Goal: Task Accomplishment & Management: Manage account settings

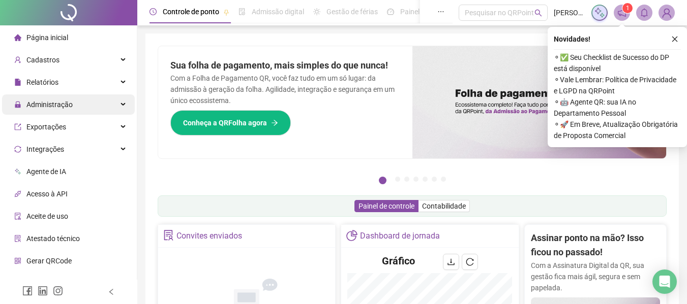
click at [56, 99] on span "Administração" at bounding box center [43, 105] width 58 height 20
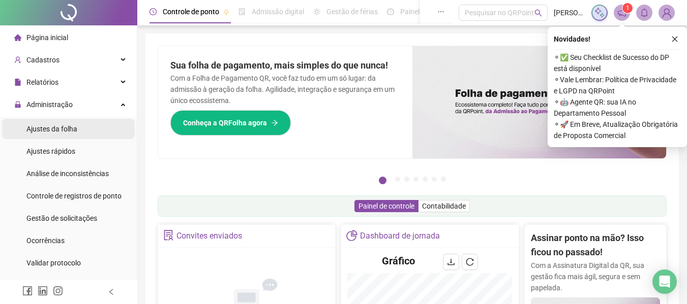
click at [76, 126] on span "Ajustes da folha" at bounding box center [51, 129] width 51 height 8
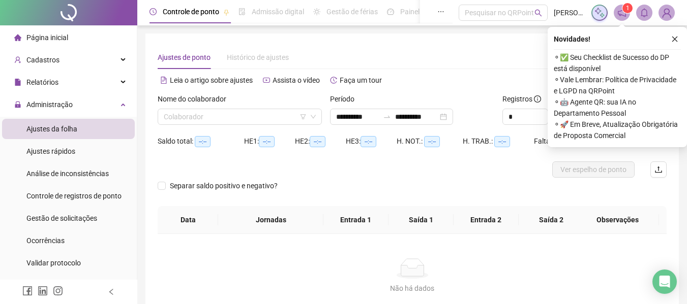
type input "**********"
drag, startPoint x: 211, startPoint y: 127, endPoint x: 216, endPoint y: 109, distance: 18.4
click at [211, 126] on div "Nome do colaborador Colaborador" at bounding box center [240, 114] width 172 height 40
click at [216, 109] on div "Colaborador" at bounding box center [240, 117] width 164 height 16
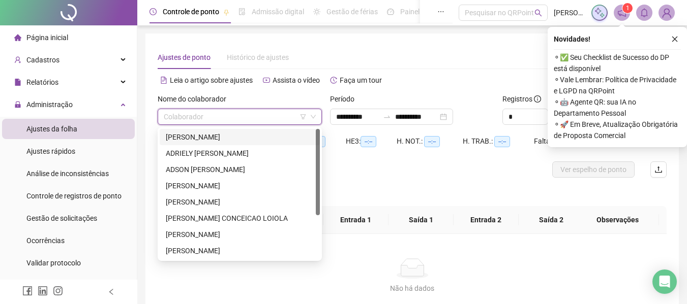
click at [219, 137] on div "[PERSON_NAME]" at bounding box center [240, 137] width 148 height 11
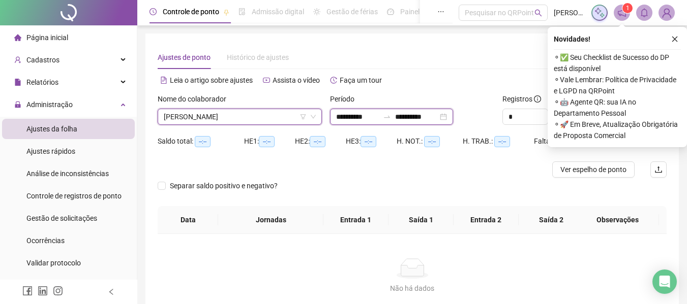
click at [370, 116] on input "**********" at bounding box center [357, 116] width 43 height 11
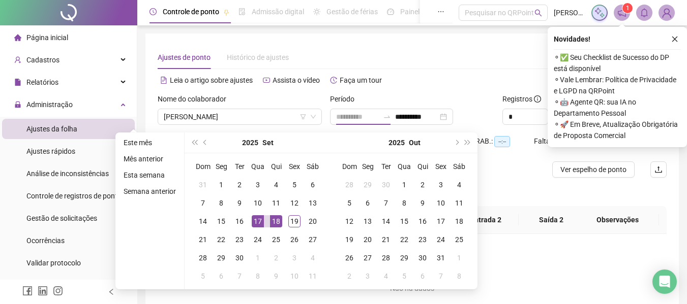
click at [256, 220] on div "17" at bounding box center [258, 222] width 12 height 12
drag, startPoint x: 273, startPoint y: 218, endPoint x: 278, endPoint y: 223, distance: 6.8
click at [273, 218] on div "18" at bounding box center [276, 222] width 12 height 12
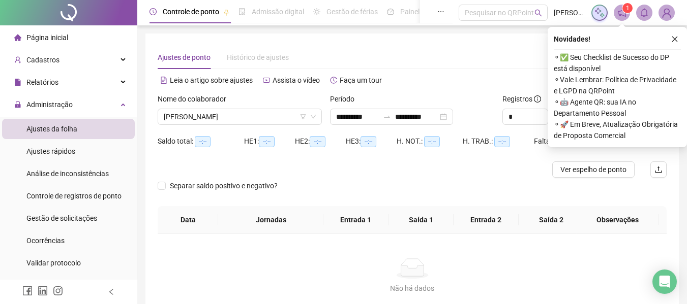
click at [672, 36] on button "button" at bounding box center [674, 39] width 12 height 12
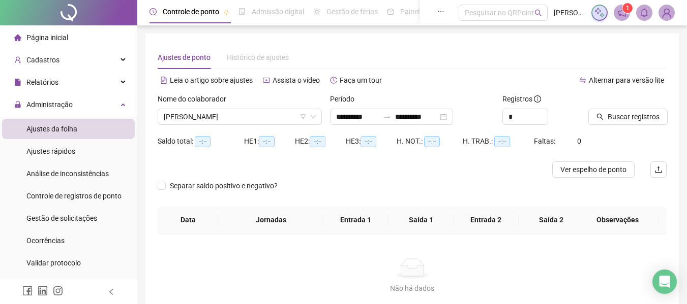
click at [614, 108] on div at bounding box center [614, 101] width 53 height 15
click at [600, 118] on icon "search" at bounding box center [599, 116] width 7 height 7
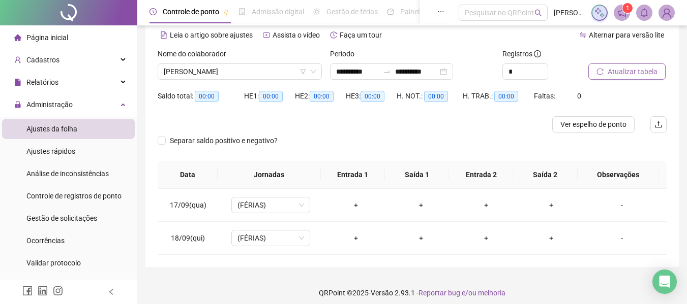
scroll to position [51, 0]
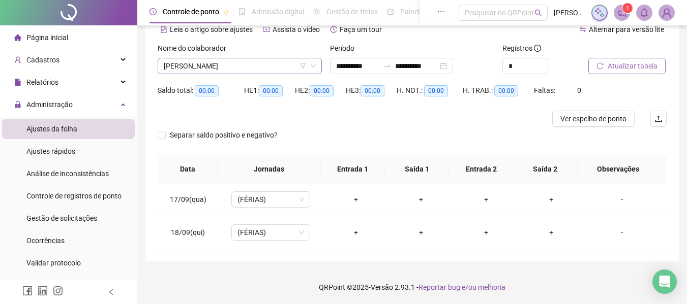
click at [245, 72] on span "[PERSON_NAME]" at bounding box center [240, 65] width 152 height 15
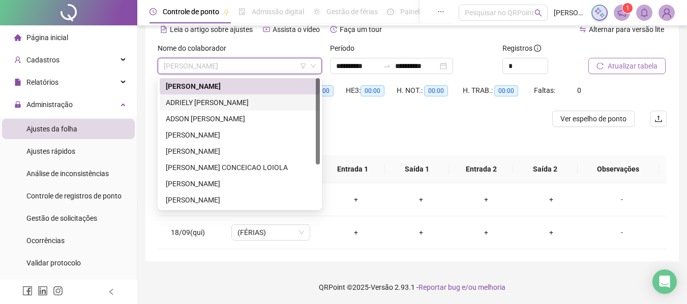
click at [228, 96] on div "ADRIELY [PERSON_NAME]" at bounding box center [240, 103] width 160 height 16
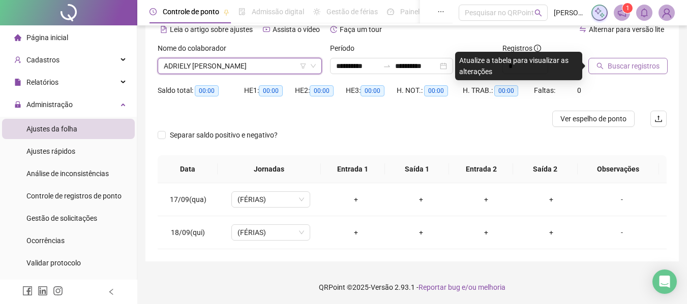
click at [655, 58] on button "Buscar registros" at bounding box center [627, 66] width 79 height 16
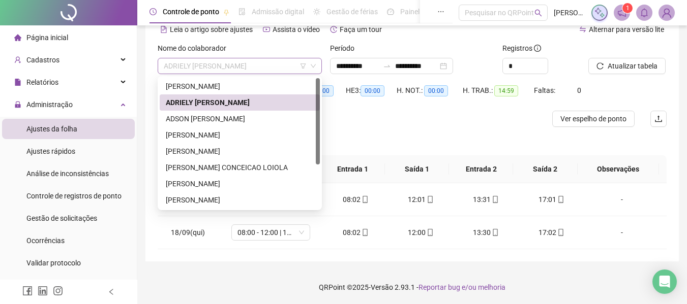
click at [231, 73] on span "ADRIELY [PERSON_NAME]" at bounding box center [240, 65] width 152 height 15
click at [228, 121] on div "ADSON [PERSON_NAME]" at bounding box center [240, 118] width 148 height 11
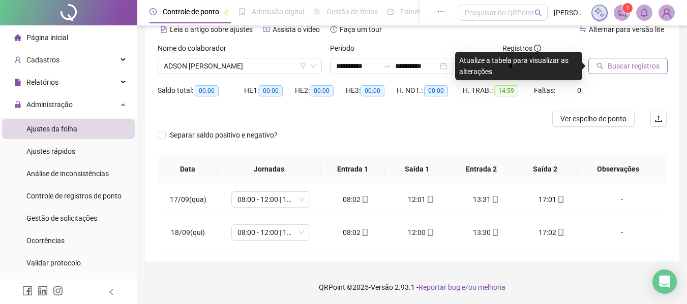
click at [619, 71] on span "Buscar registros" at bounding box center [633, 65] width 52 height 11
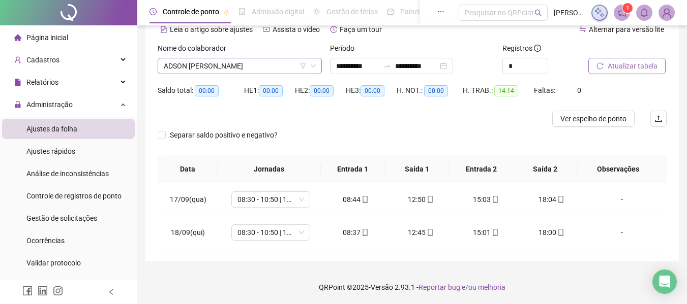
click at [250, 67] on span "ADSON [PERSON_NAME]" at bounding box center [240, 65] width 152 height 15
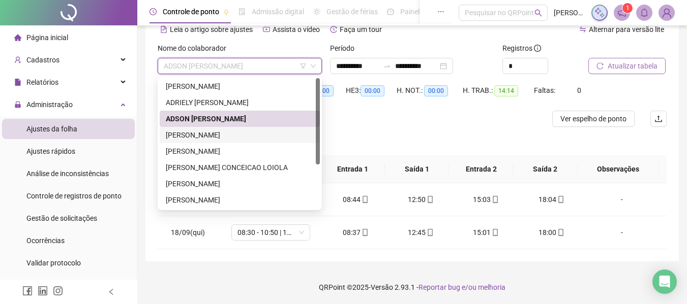
click at [233, 135] on div "[PERSON_NAME]" at bounding box center [240, 135] width 148 height 11
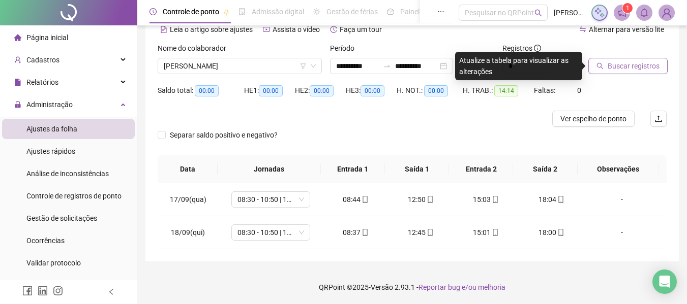
click at [627, 69] on span "Buscar registros" at bounding box center [633, 65] width 52 height 11
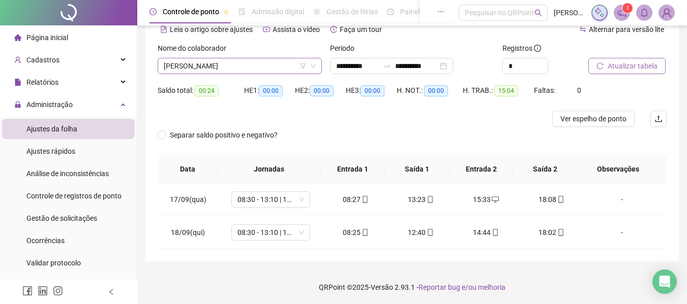
click at [234, 72] on span "[PERSON_NAME]" at bounding box center [240, 65] width 152 height 15
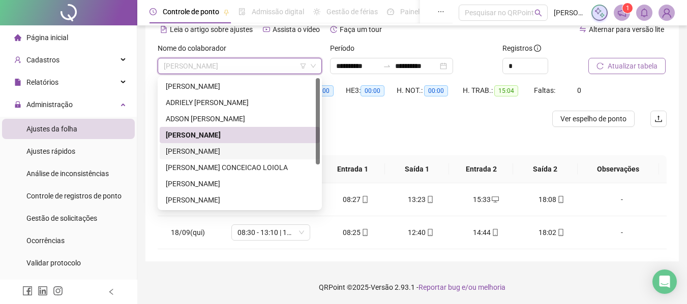
click at [207, 150] on div "[PERSON_NAME]" at bounding box center [240, 151] width 148 height 11
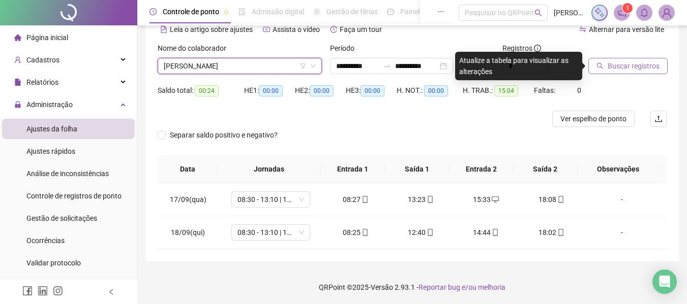
click at [626, 61] on span "Buscar registros" at bounding box center [633, 65] width 52 height 11
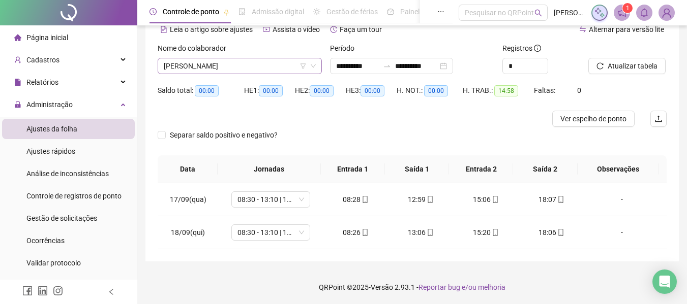
click at [237, 67] on span "[PERSON_NAME]" at bounding box center [240, 65] width 152 height 15
click at [450, 113] on div at bounding box center [349, 119] width 382 height 16
click at [254, 55] on div "Nome do colaborador" at bounding box center [240, 50] width 164 height 15
click at [255, 62] on span "[PERSON_NAME]" at bounding box center [240, 65] width 152 height 15
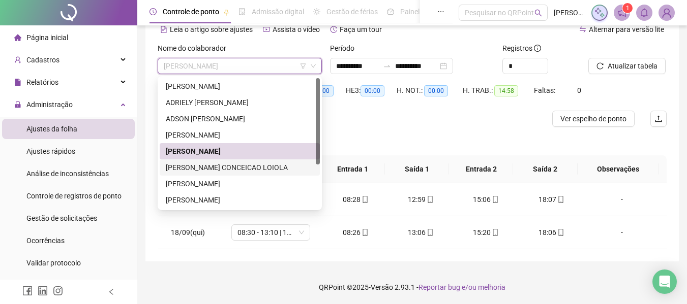
click at [246, 169] on div "[PERSON_NAME] CONCEICAO LOIOLA" at bounding box center [240, 167] width 148 height 11
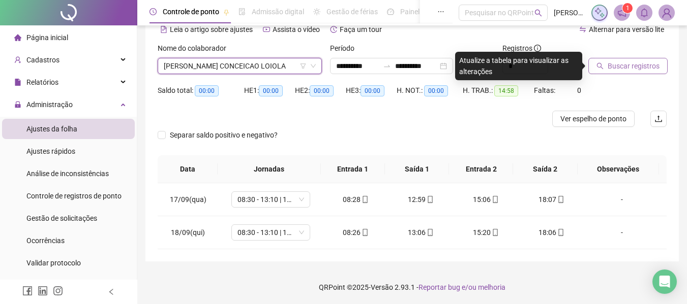
click at [632, 70] on span "Buscar registros" at bounding box center [633, 65] width 52 height 11
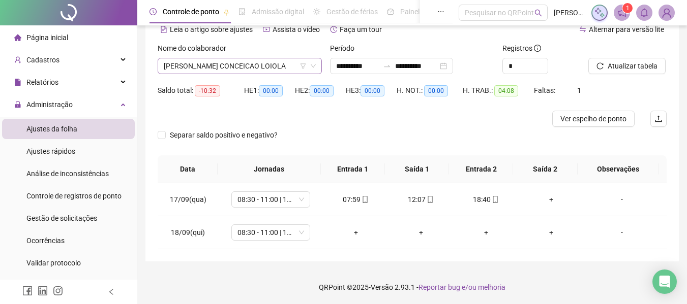
click at [230, 74] on div "Nome do colaborador [PERSON_NAME]" at bounding box center [240, 63] width 172 height 40
click at [234, 65] on span "[PERSON_NAME] CONCEICAO LOIOLA" at bounding box center [240, 65] width 152 height 15
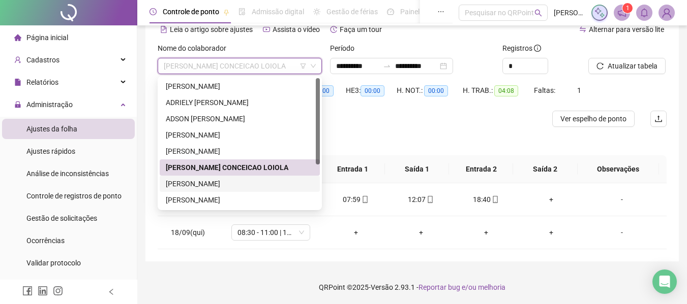
click at [267, 186] on div "[PERSON_NAME]" at bounding box center [240, 183] width 148 height 11
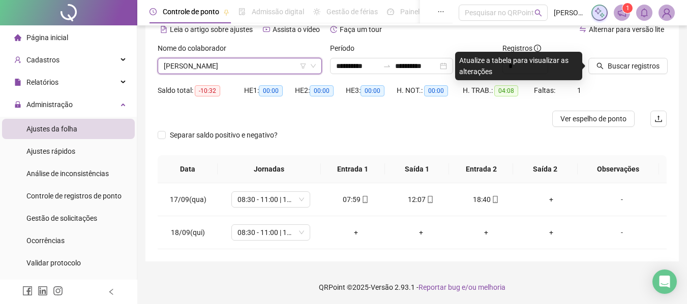
click at [639, 75] on div "Buscar registros" at bounding box center [627, 63] width 86 height 40
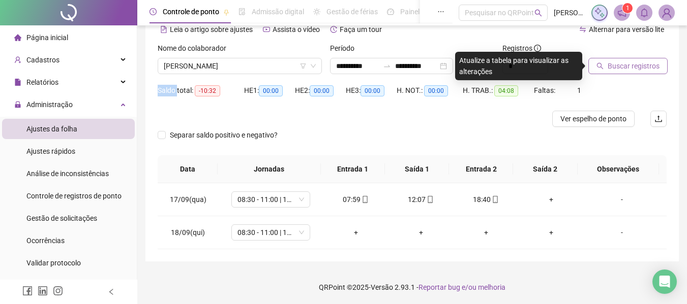
click at [638, 67] on span "Buscar registros" at bounding box center [633, 65] width 52 height 11
click at [638, 67] on body "**********" at bounding box center [343, 101] width 687 height 304
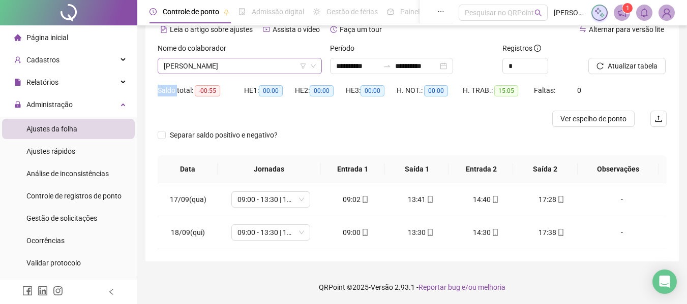
click at [227, 66] on span "[PERSON_NAME]" at bounding box center [240, 65] width 152 height 15
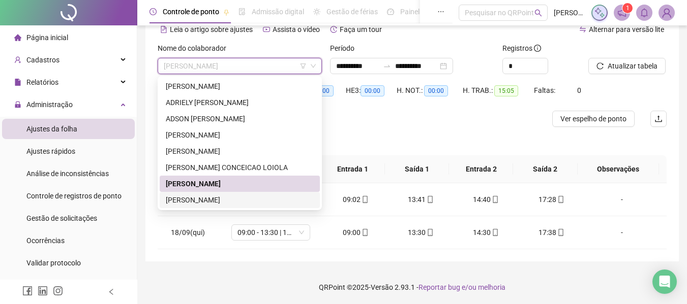
click at [254, 198] on div "[PERSON_NAME]" at bounding box center [240, 200] width 148 height 11
click at [254, 198] on span "09:00 - 13:30 | 14:30 - 18:00" at bounding box center [270, 199] width 67 height 15
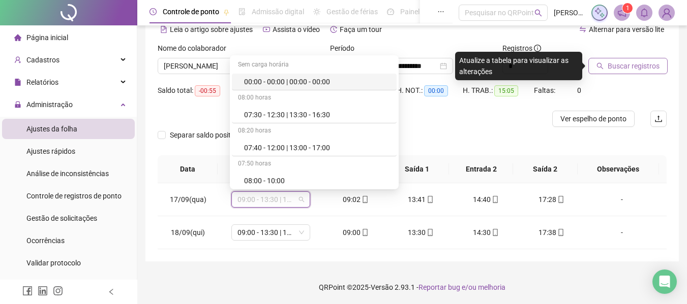
click at [624, 65] on span "Buscar registros" at bounding box center [633, 65] width 52 height 11
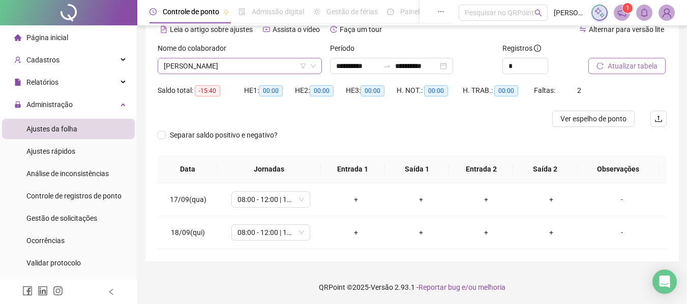
click at [266, 69] on span "[PERSON_NAME]" at bounding box center [240, 65] width 152 height 15
click at [247, 68] on span "[PERSON_NAME]" at bounding box center [240, 65] width 152 height 15
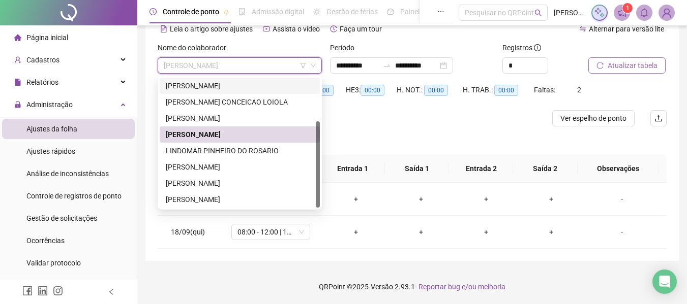
scroll to position [52, 0]
click at [253, 147] on div "LINDOMAR PINHEIRO DO ROSARIO" at bounding box center [240, 150] width 148 height 11
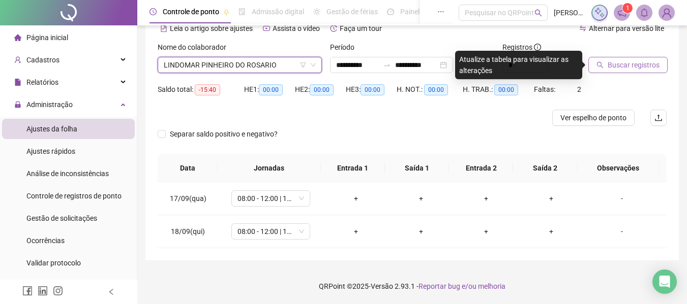
click at [630, 72] on button "Buscar registros" at bounding box center [627, 65] width 79 height 16
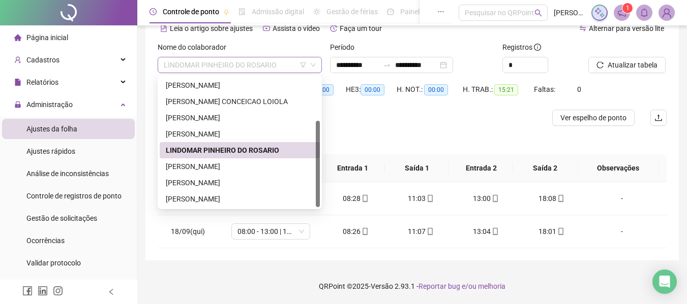
click at [225, 69] on span "LINDOMAR PINHEIRO DO ROSARIO" at bounding box center [240, 64] width 152 height 15
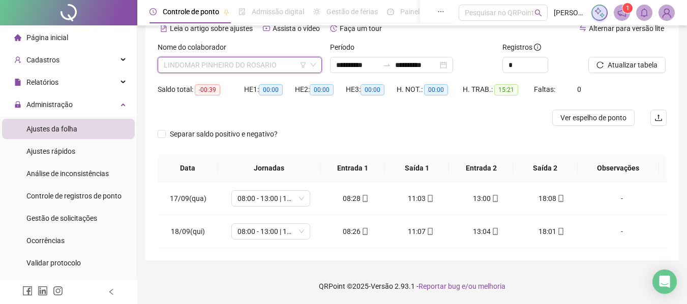
click at [211, 67] on span "LINDOMAR PINHEIRO DO ROSARIO" at bounding box center [240, 64] width 152 height 15
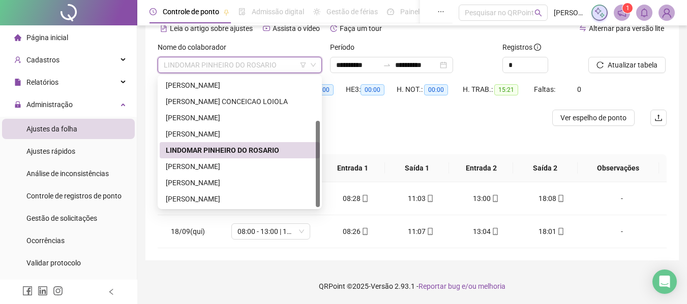
click at [187, 74] on div "Nome do colaborador [PERSON_NAME] DO ROSARIO" at bounding box center [240, 62] width 172 height 40
click at [202, 70] on span "LINDOMAR PINHEIRO DO ROSARIO" at bounding box center [240, 64] width 152 height 15
click at [203, 161] on div "[PERSON_NAME]" at bounding box center [240, 167] width 160 height 16
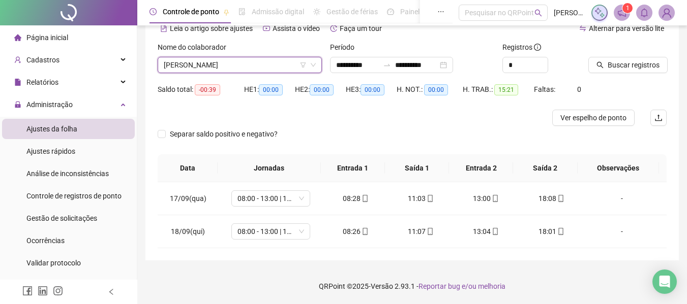
click at [203, 161] on th "Data" at bounding box center [188, 169] width 60 height 28
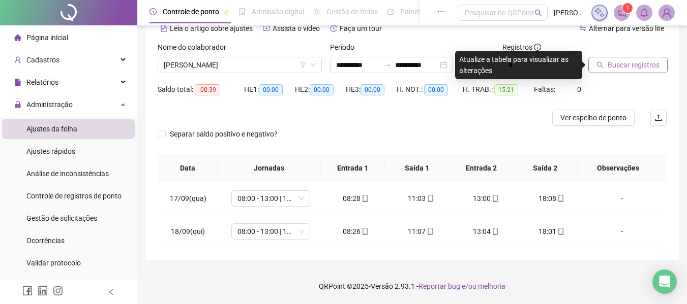
drag, startPoint x: 641, startPoint y: 64, endPoint x: 645, endPoint y: 70, distance: 6.6
click at [645, 68] on span "Buscar registros" at bounding box center [633, 64] width 52 height 11
click at [645, 69] on span "Buscar registros" at bounding box center [633, 64] width 52 height 11
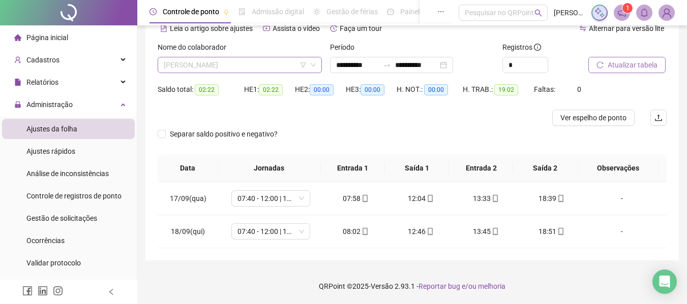
click at [256, 62] on span "[PERSON_NAME]" at bounding box center [240, 64] width 152 height 15
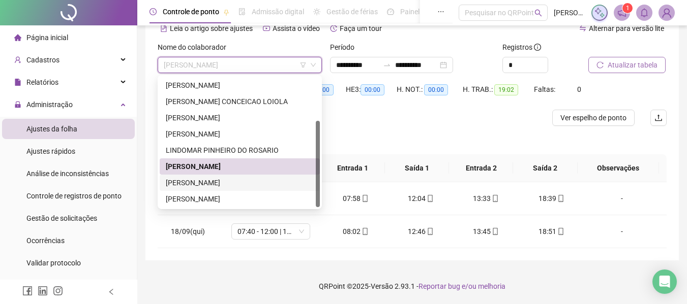
click at [270, 179] on div "[PERSON_NAME]" at bounding box center [240, 182] width 148 height 11
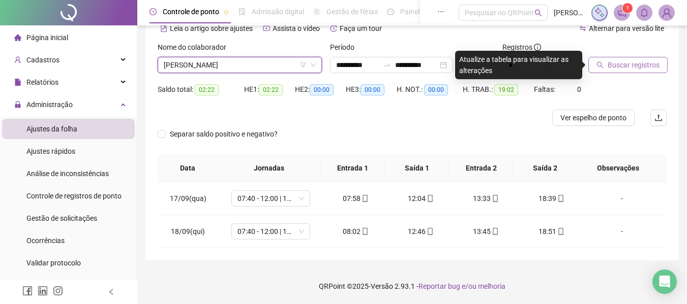
click at [269, 56] on div "Nome do colaborador" at bounding box center [240, 49] width 164 height 15
click at [261, 70] on span "[PERSON_NAME]" at bounding box center [240, 64] width 152 height 15
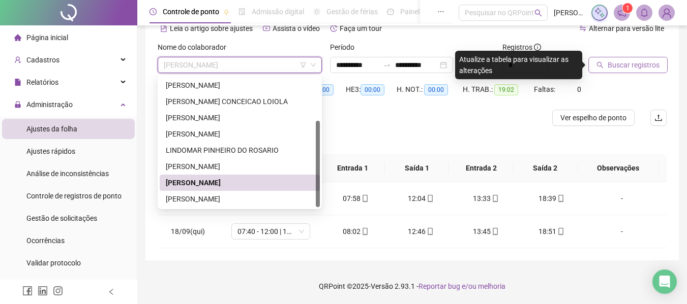
click at [261, 177] on div "[PERSON_NAME]" at bounding box center [240, 182] width 148 height 11
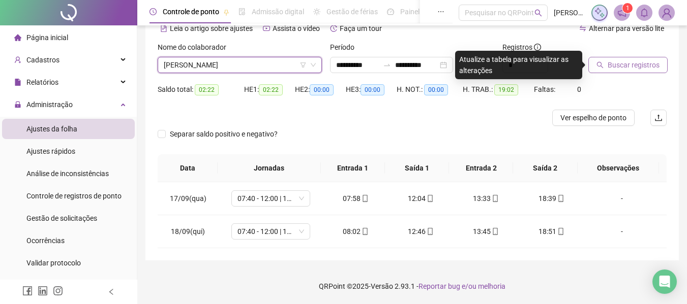
click at [639, 70] on span "Buscar registros" at bounding box center [633, 64] width 52 height 11
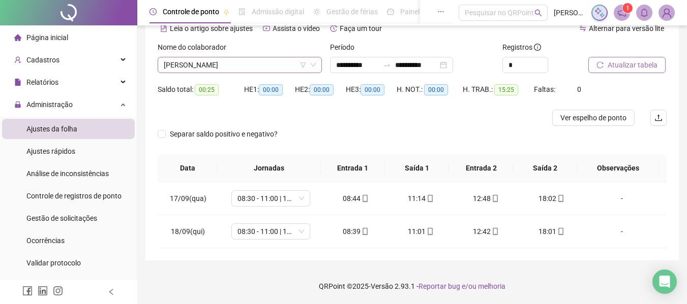
click at [235, 58] on span "[PERSON_NAME]" at bounding box center [240, 64] width 152 height 15
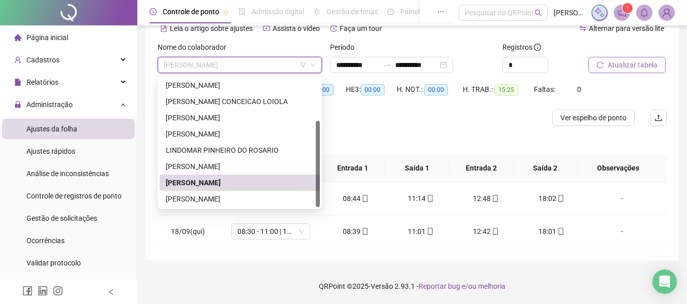
click at [266, 179] on div "[PERSON_NAME]" at bounding box center [240, 182] width 148 height 11
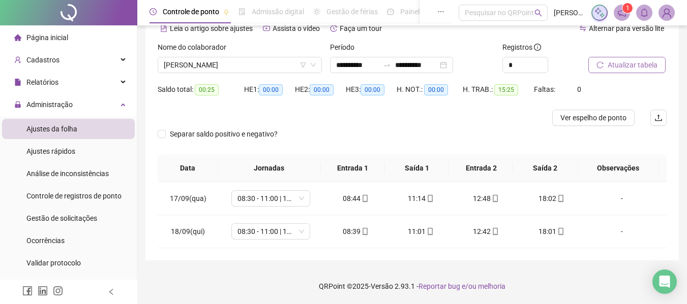
click at [645, 67] on span "Atualizar tabela" at bounding box center [632, 64] width 50 height 11
click at [223, 71] on span "[PERSON_NAME]" at bounding box center [240, 64] width 152 height 15
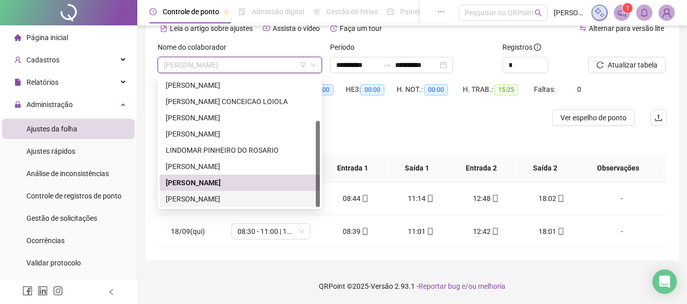
click at [236, 201] on div "[PERSON_NAME]" at bounding box center [240, 199] width 148 height 11
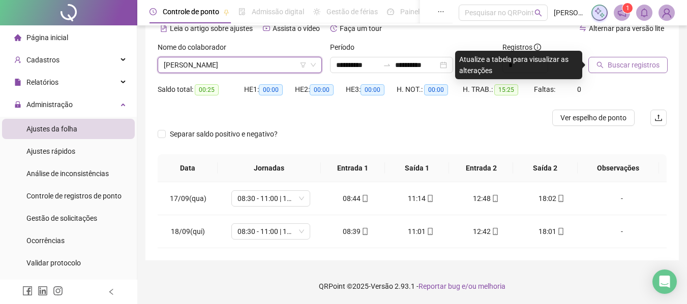
click at [624, 65] on span "Buscar registros" at bounding box center [633, 64] width 52 height 11
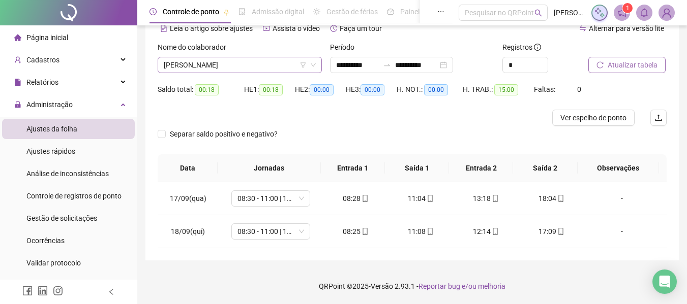
click at [239, 65] on span "[PERSON_NAME]" at bounding box center [240, 64] width 152 height 15
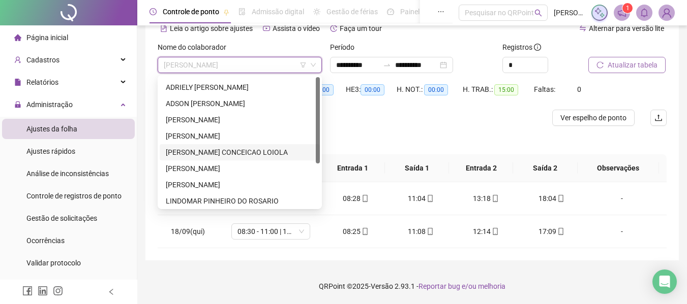
scroll to position [0, 0]
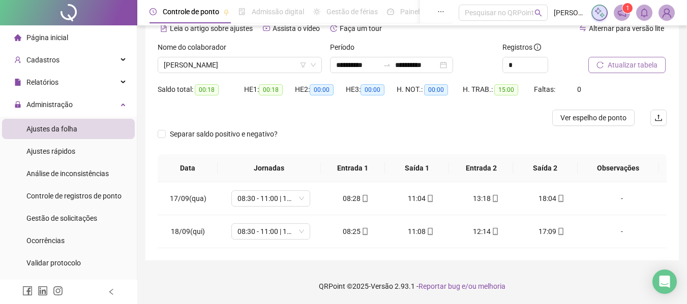
click at [393, 158] on th "Saída 1" at bounding box center [417, 169] width 64 height 28
click at [259, 62] on span "[PERSON_NAME]" at bounding box center [240, 64] width 152 height 15
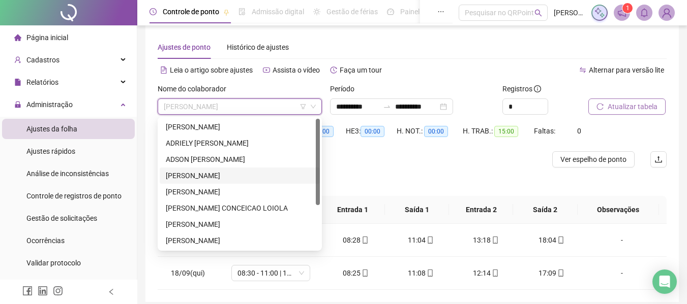
scroll to position [1, 0]
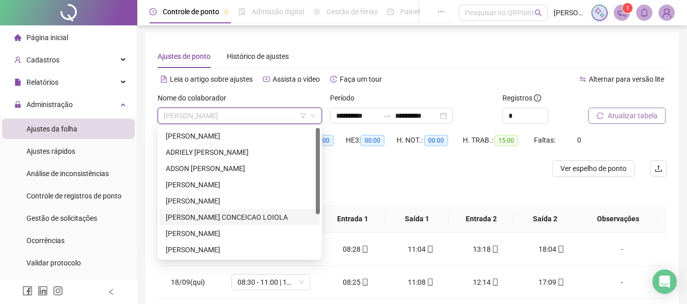
drag, startPoint x: 209, startPoint y: 219, endPoint x: 245, endPoint y: 208, distance: 37.0
click at [209, 219] on div "[PERSON_NAME] CONCEICAO LOIOLA" at bounding box center [240, 217] width 148 height 11
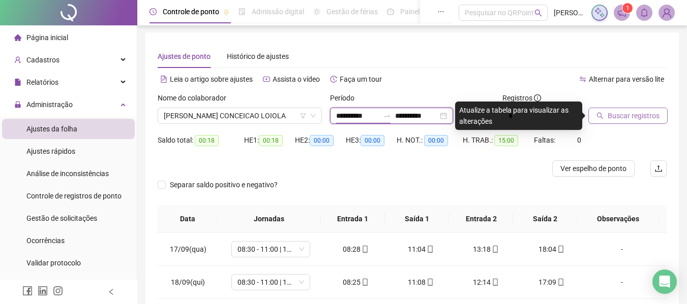
click at [360, 113] on input "**********" at bounding box center [357, 115] width 43 height 11
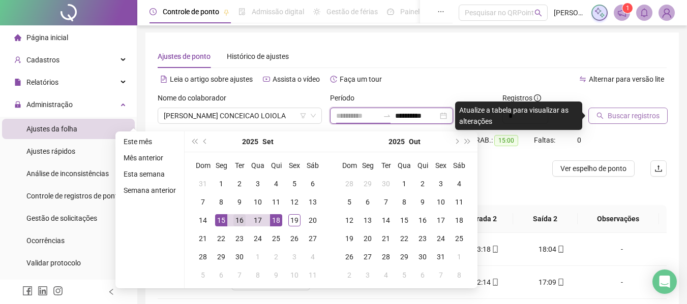
type input "**********"
click at [233, 219] on div "16" at bounding box center [239, 221] width 12 height 12
type input "**********"
click at [273, 219] on div "18" at bounding box center [276, 221] width 12 height 12
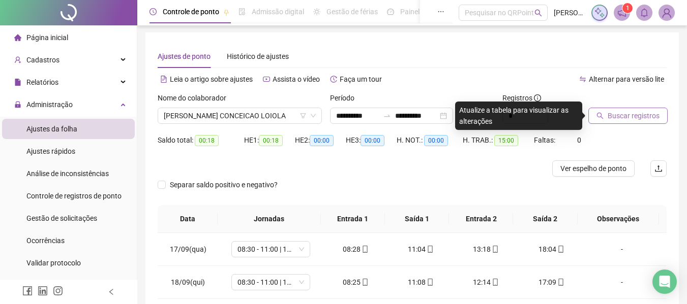
click at [637, 119] on span "Buscar registros" at bounding box center [633, 115] width 52 height 11
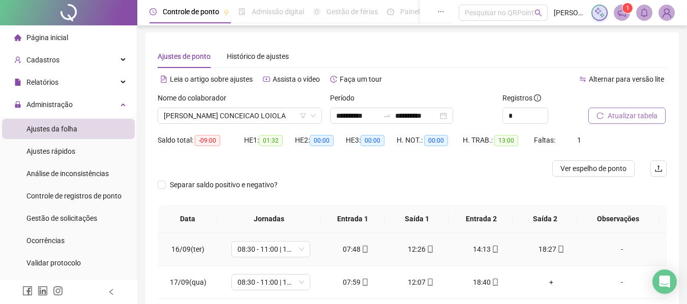
click at [363, 251] on icon "mobile" at bounding box center [364, 249] width 7 height 7
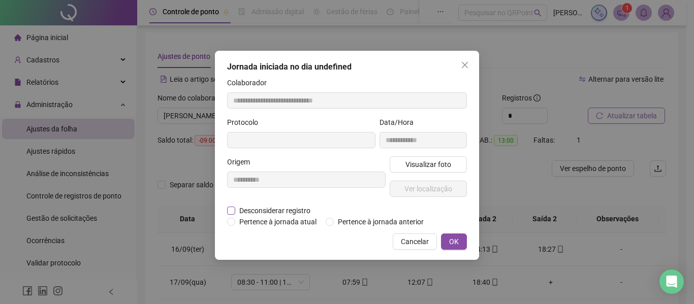
click at [292, 210] on span "Desconsiderar registro" at bounding box center [274, 210] width 79 height 11
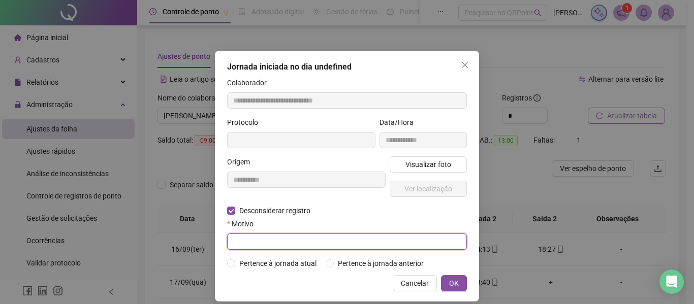
click at [272, 239] on input "text" at bounding box center [347, 242] width 240 height 16
type input "**********"
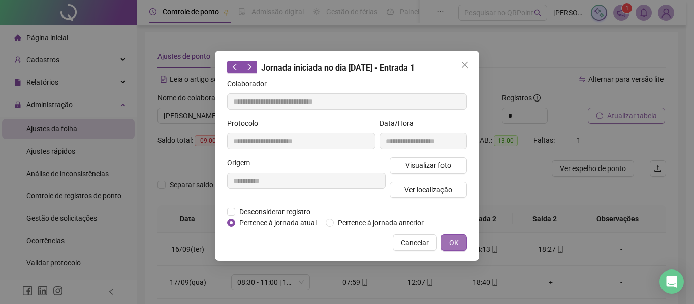
click at [451, 244] on span "OK" at bounding box center [454, 242] width 10 height 11
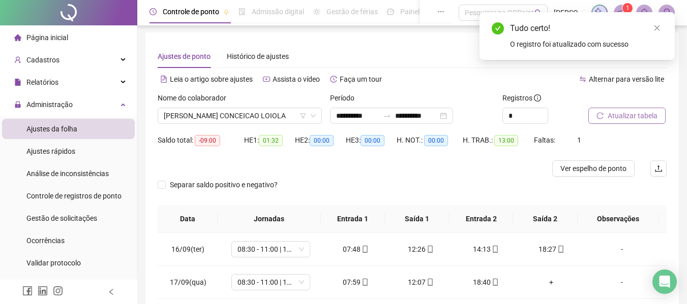
click at [652, 116] on span "Atualizar tabela" at bounding box center [632, 115] width 50 height 11
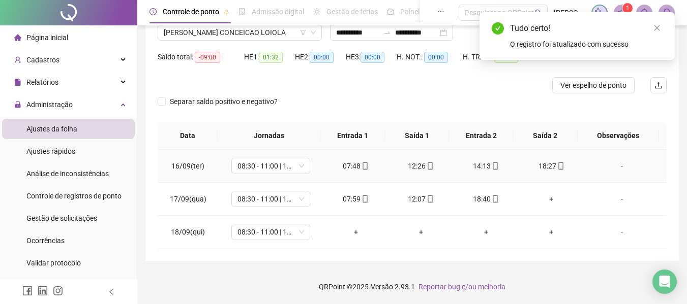
scroll to position [85, 0]
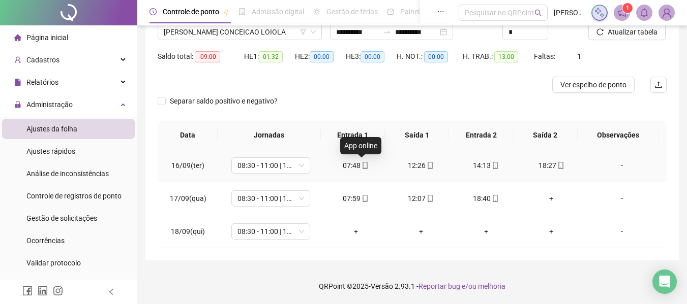
click at [363, 169] on icon "mobile" at bounding box center [365, 165] width 5 height 7
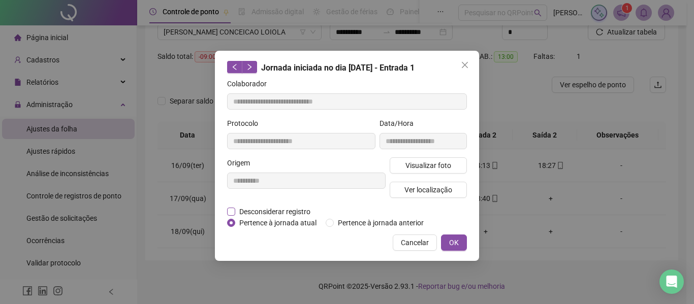
click at [249, 212] on span "Desconsiderar registro" at bounding box center [274, 211] width 79 height 11
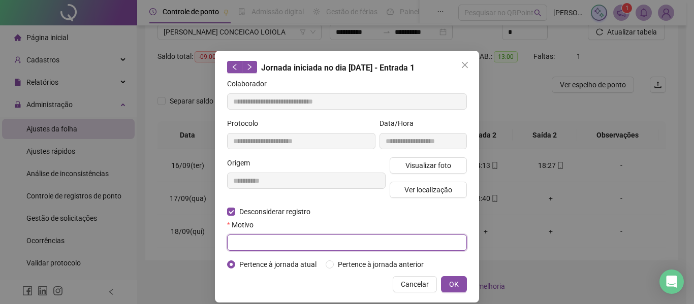
click at [243, 239] on input "text" at bounding box center [347, 243] width 240 height 16
type input "*"
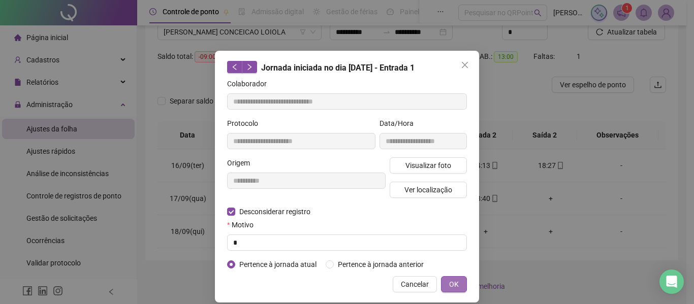
click at [451, 286] on span "OK" at bounding box center [454, 284] width 10 height 11
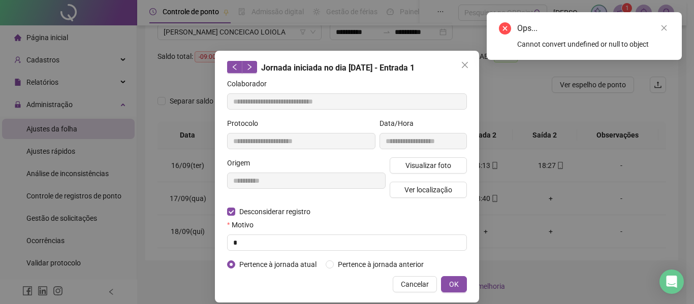
click at [670, 24] on div "Ops... Cannot convert undefined or null to object" at bounding box center [584, 36] width 195 height 48
click at [661, 31] on icon "close" at bounding box center [664, 27] width 7 height 7
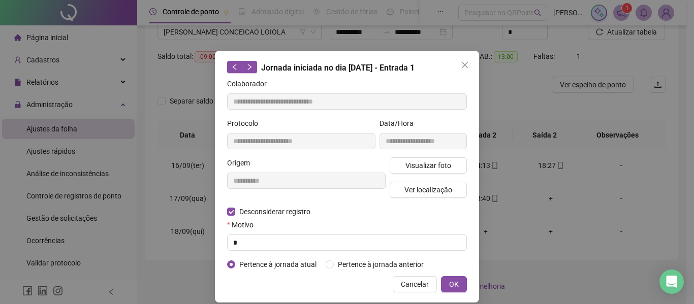
drag, startPoint x: 619, startPoint y: 28, endPoint x: 444, endPoint y: 90, distance: 185.5
click at [619, 29] on div "**********" at bounding box center [347, 152] width 694 height 304
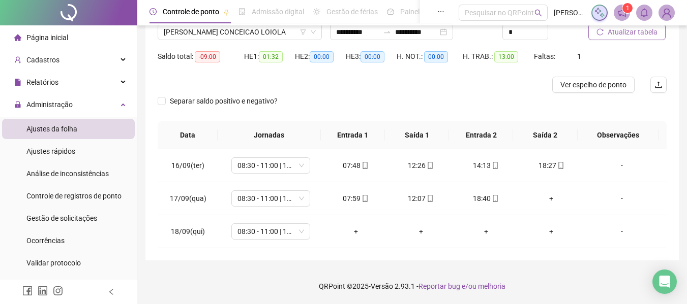
click at [617, 27] on span "Atualizar tabela" at bounding box center [632, 31] width 50 height 11
click at [551, 169] on div "+" at bounding box center [551, 165] width 49 height 11
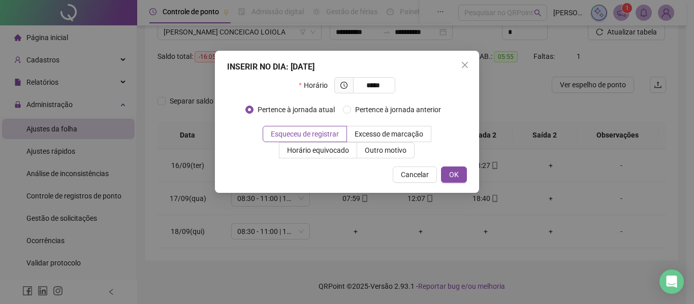
type input "*****"
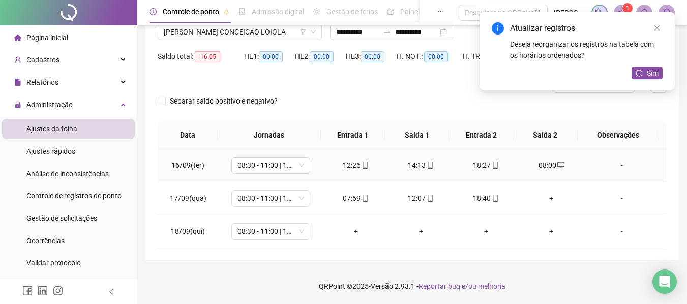
click at [492, 166] on icon "mobile" at bounding box center [495, 165] width 7 height 7
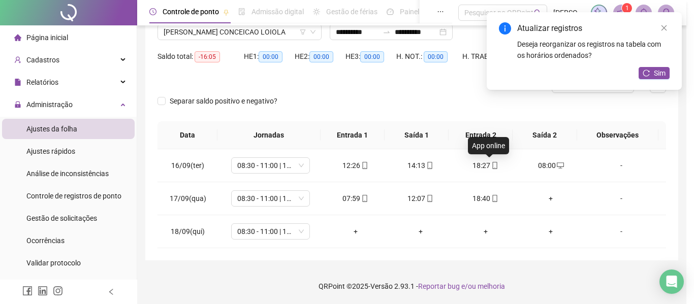
type input "**********"
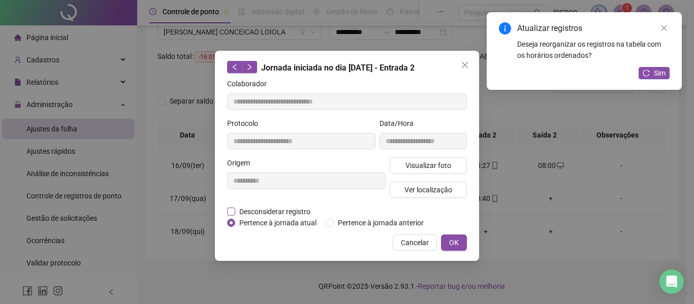
click at [290, 210] on span "Desconsiderar registro" at bounding box center [274, 211] width 79 height 11
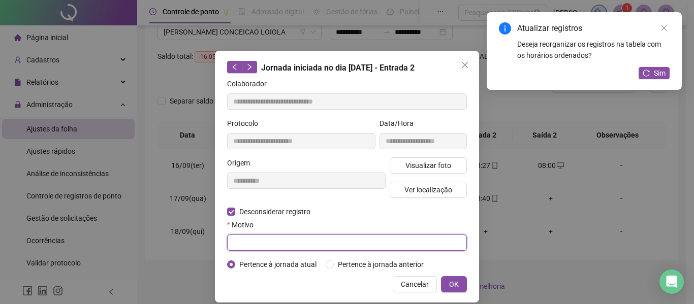
click at [272, 240] on input "text" at bounding box center [347, 243] width 240 height 16
type input "*"
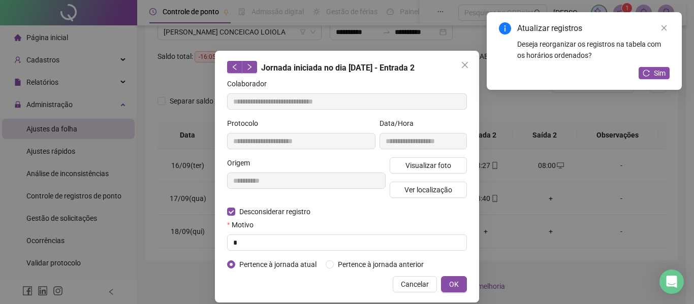
drag, startPoint x: 448, startPoint y: 282, endPoint x: 474, endPoint y: 282, distance: 25.4
click at [450, 282] on span "OK" at bounding box center [454, 284] width 10 height 11
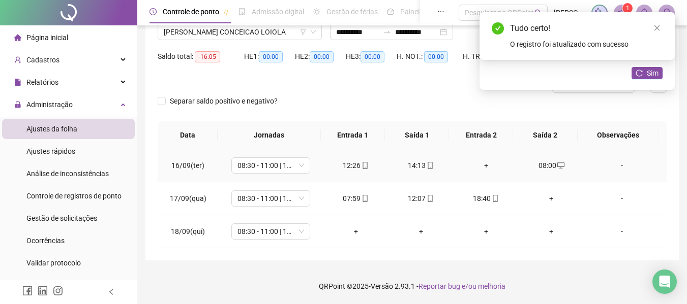
click at [477, 167] on div "+" at bounding box center [486, 165] width 49 height 11
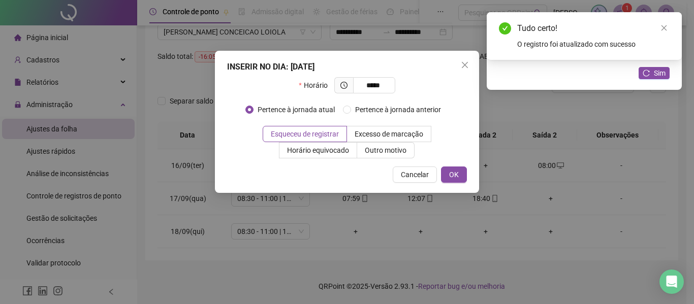
type input "*****"
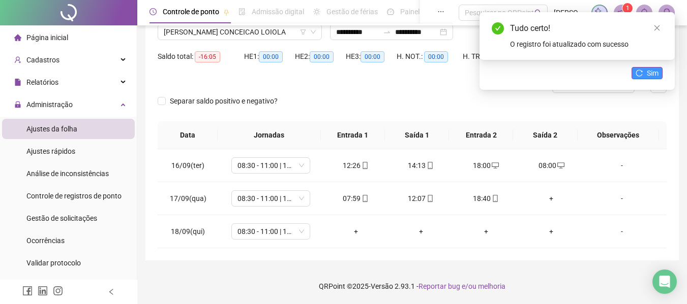
click at [654, 77] on span "Sim" at bounding box center [653, 73] width 12 height 11
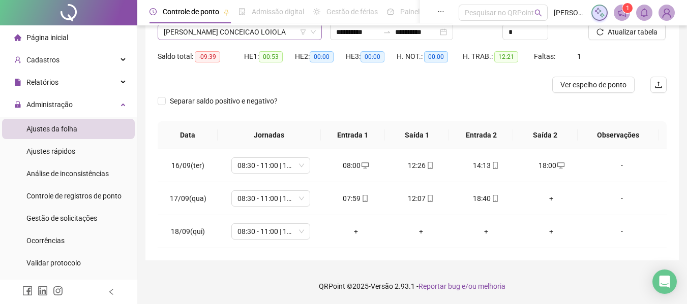
click at [211, 30] on span "[PERSON_NAME] CONCEICAO LOIOLA" at bounding box center [240, 31] width 152 height 15
click at [493, 198] on icon "mobile" at bounding box center [495, 198] width 7 height 7
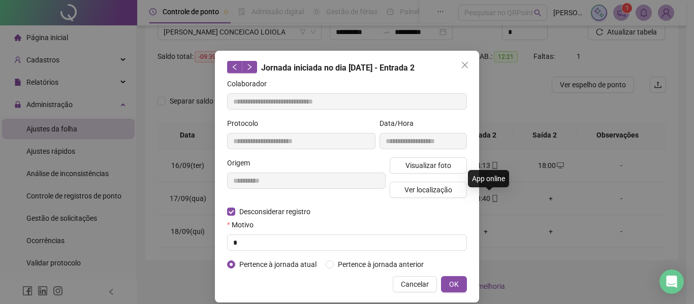
type input "**********"
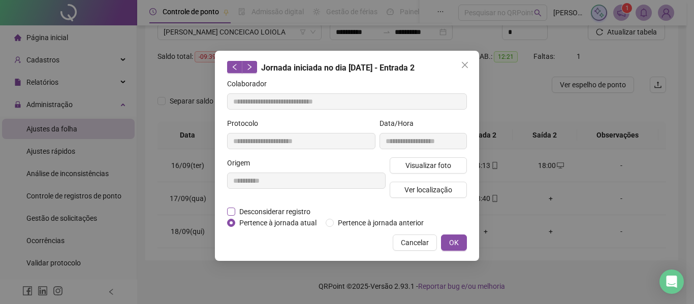
click at [286, 208] on span "Desconsiderar registro" at bounding box center [274, 211] width 79 height 11
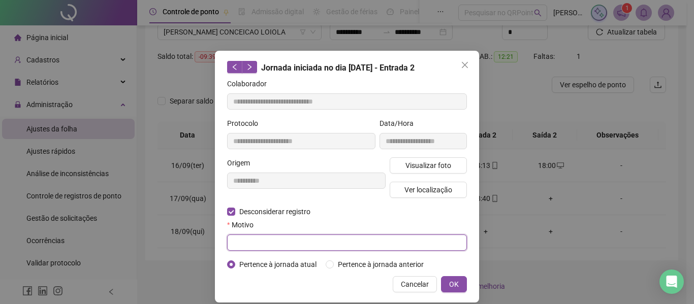
click at [277, 239] on input "text" at bounding box center [347, 243] width 240 height 16
type input "*"
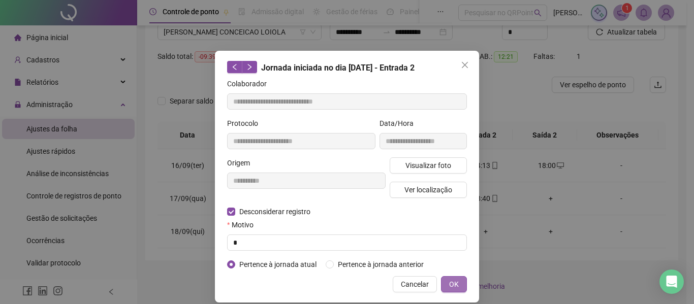
click at [456, 283] on button "OK" at bounding box center [454, 285] width 26 height 16
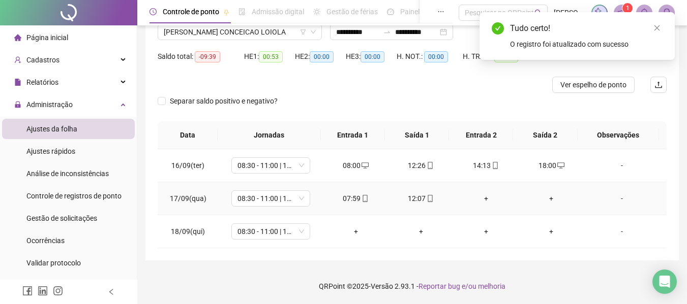
click at [483, 199] on div "+" at bounding box center [486, 198] width 49 height 11
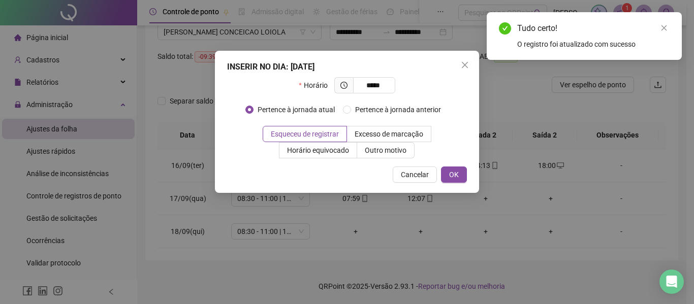
type input "*****"
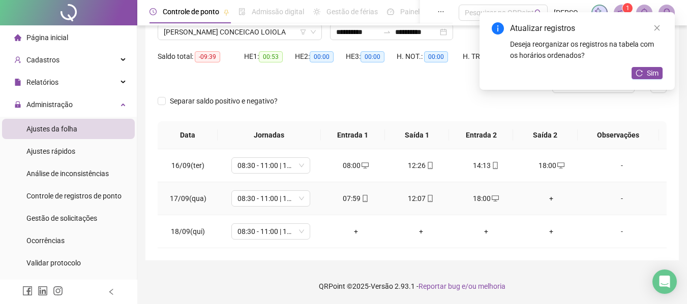
click at [544, 197] on div "+" at bounding box center [551, 198] width 49 height 11
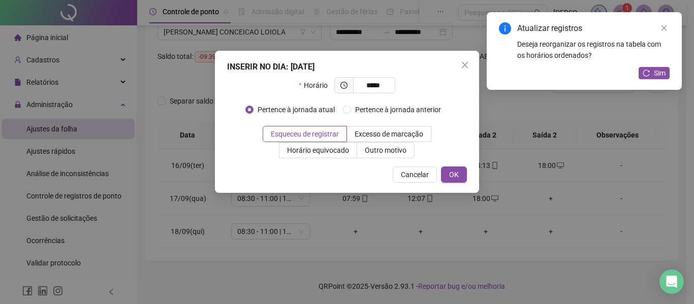
type input "*****"
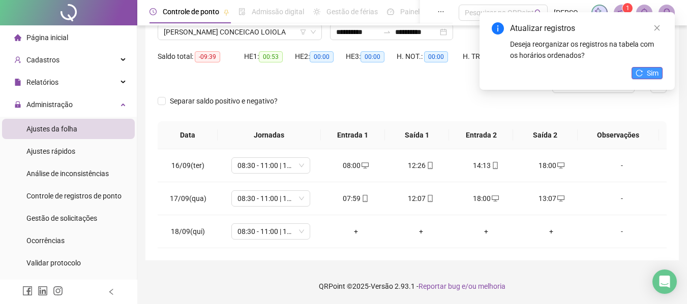
click at [648, 76] on span "Sim" at bounding box center [653, 73] width 12 height 11
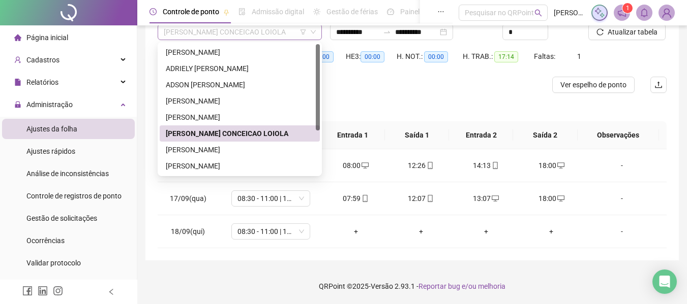
click at [207, 34] on span "[PERSON_NAME] CONCEICAO LOIOLA" at bounding box center [240, 31] width 152 height 15
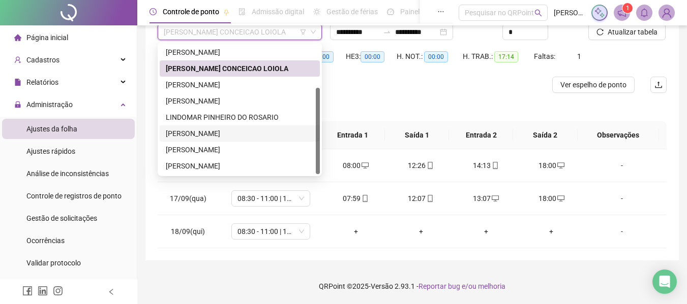
click at [196, 128] on div "[PERSON_NAME]" at bounding box center [240, 133] width 148 height 11
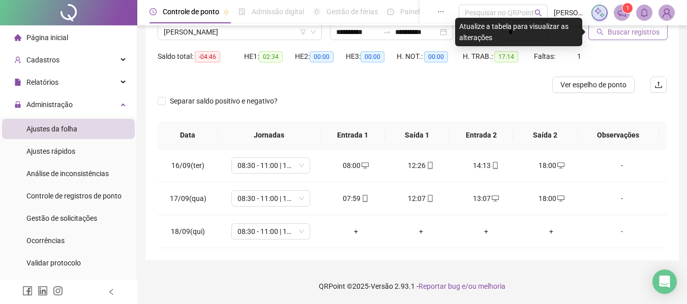
click at [623, 36] on span "Buscar registros" at bounding box center [633, 31] width 52 height 11
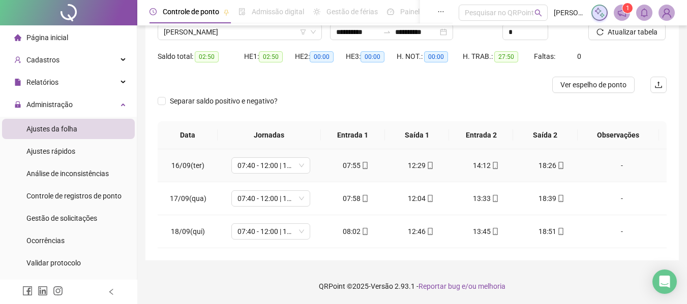
click at [557, 163] on icon "mobile" at bounding box center [560, 165] width 7 height 7
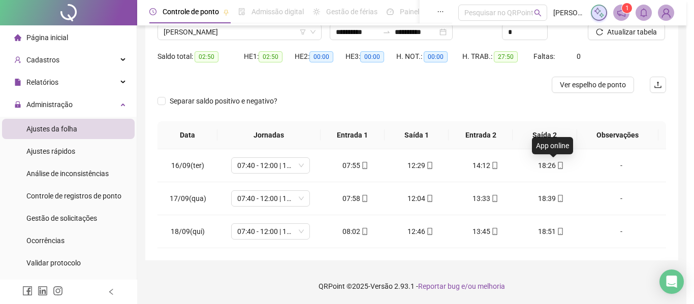
type input "**********"
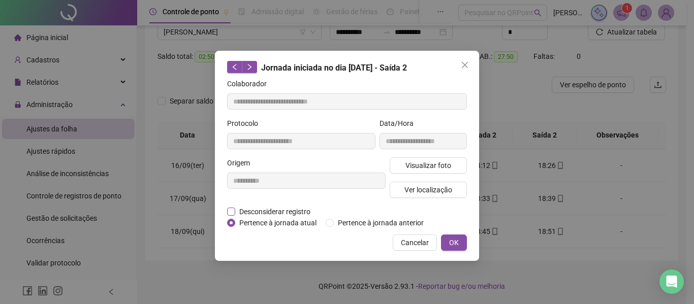
click at [268, 215] on span "Desconsiderar registro" at bounding box center [274, 211] width 79 height 11
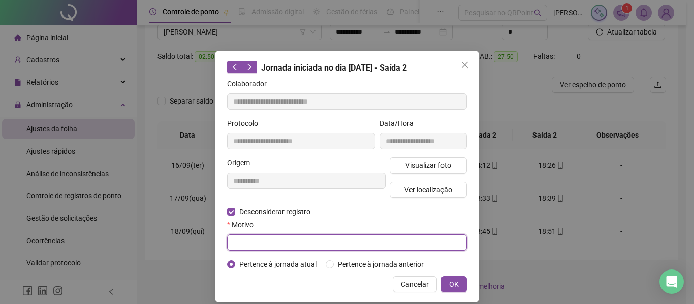
click at [411, 239] on input "text" at bounding box center [347, 243] width 240 height 16
type input "*"
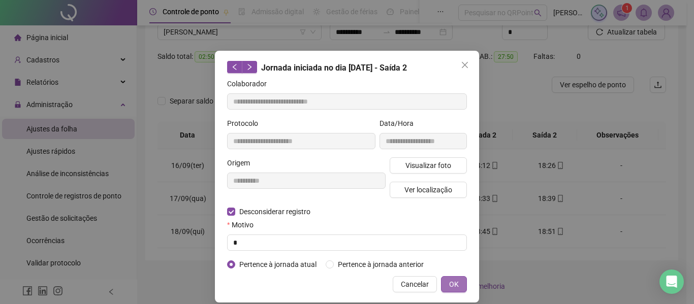
click at [458, 285] on button "OK" at bounding box center [454, 285] width 26 height 16
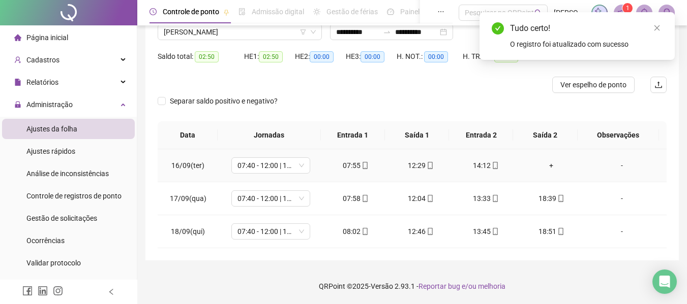
click at [542, 165] on div "+" at bounding box center [551, 165] width 49 height 11
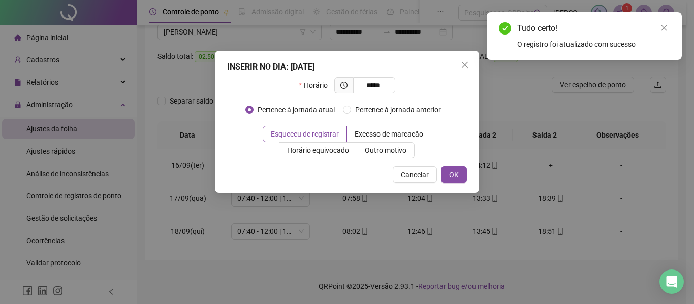
type input "*****"
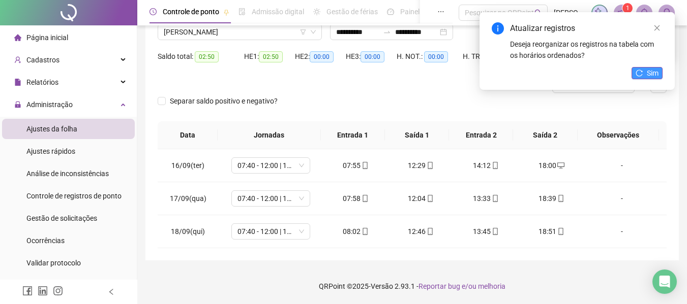
click at [654, 74] on span "Sim" at bounding box center [653, 73] width 12 height 11
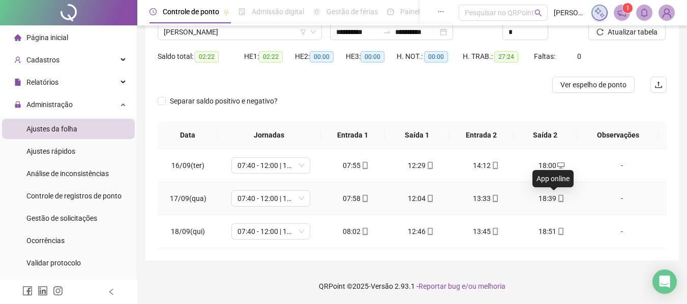
click at [557, 200] on icon "mobile" at bounding box center [560, 198] width 7 height 7
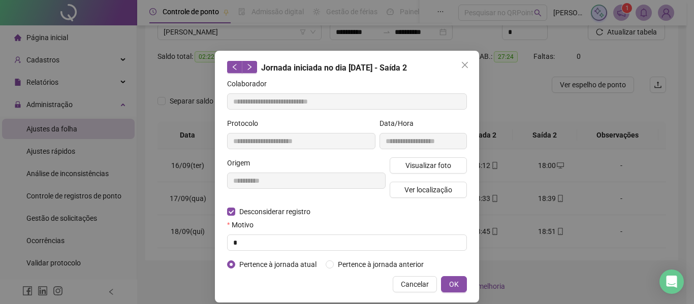
type input "**********"
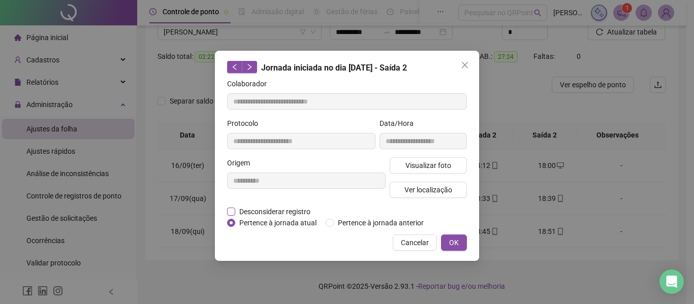
drag, startPoint x: 293, startPoint y: 211, endPoint x: 285, endPoint y: 216, distance: 9.3
click at [293, 211] on span "Desconsiderar registro" at bounding box center [274, 211] width 79 height 11
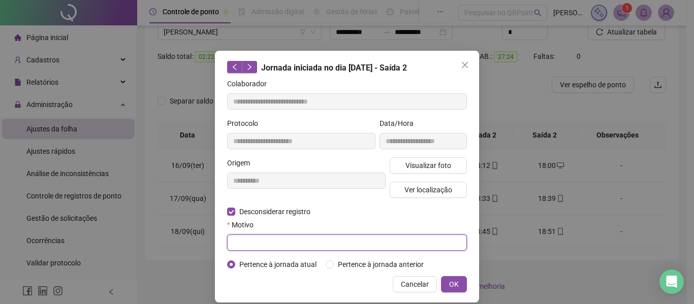
click at [254, 246] on input "text" at bounding box center [347, 243] width 240 height 16
type input "*"
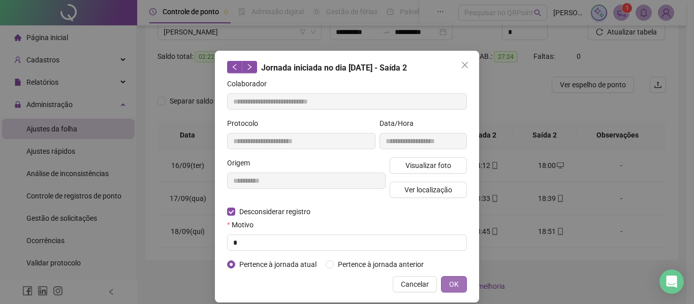
click at [452, 282] on span "OK" at bounding box center [454, 284] width 10 height 11
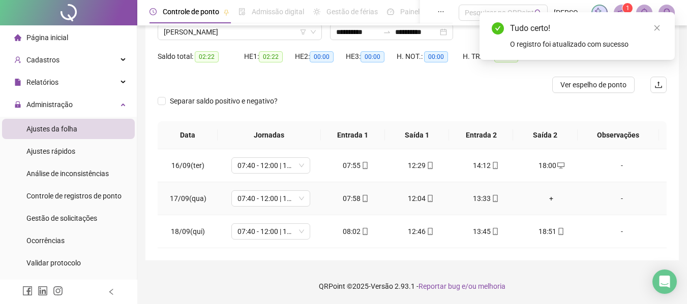
click at [540, 199] on div "+" at bounding box center [551, 198] width 49 height 11
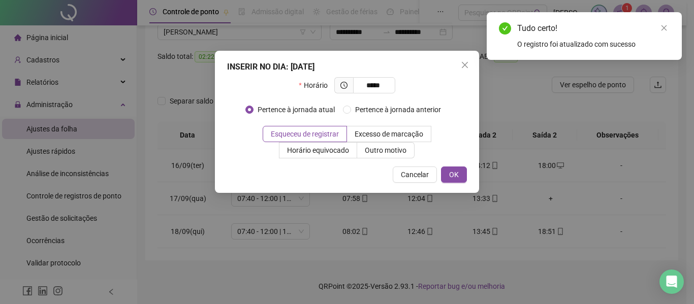
type input "*****"
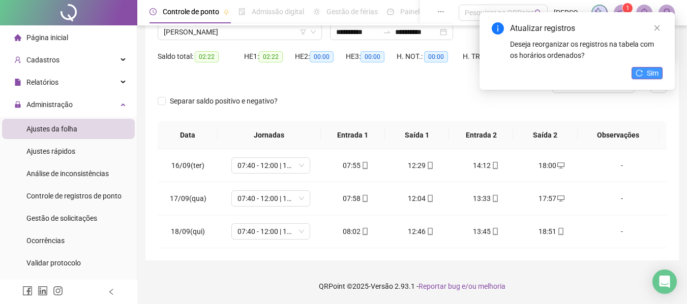
click at [646, 70] on button "Sim" at bounding box center [646, 73] width 31 height 12
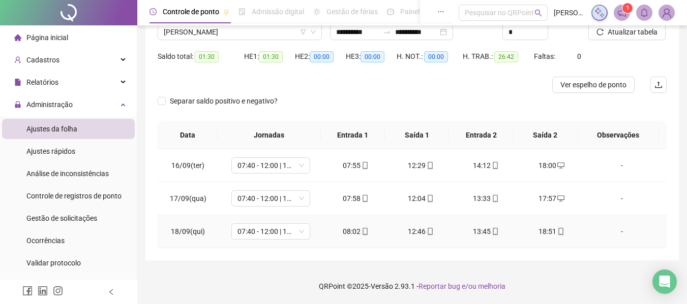
click at [556, 225] on td "18:51" at bounding box center [550, 232] width 65 height 33
click at [558, 226] on div "18:51" at bounding box center [551, 231] width 49 height 11
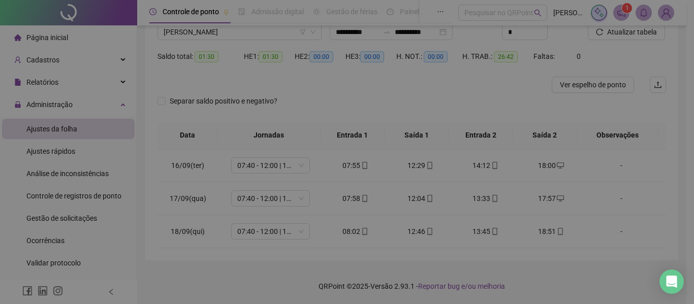
click at [559, 231] on div "**********" at bounding box center [347, 152] width 694 height 304
type input "**********"
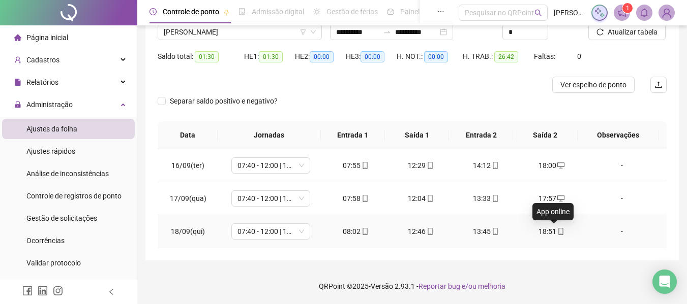
click at [557, 231] on icon "mobile" at bounding box center [560, 231] width 7 height 7
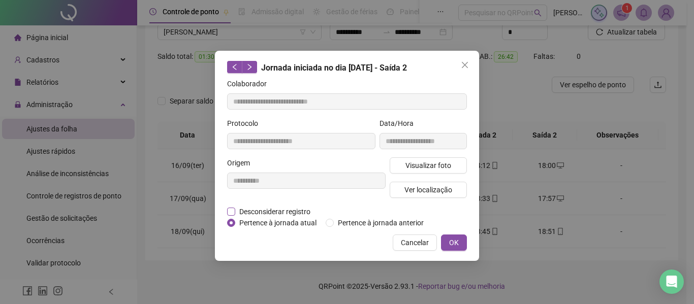
click at [300, 212] on span "Desconsiderar registro" at bounding box center [274, 211] width 79 height 11
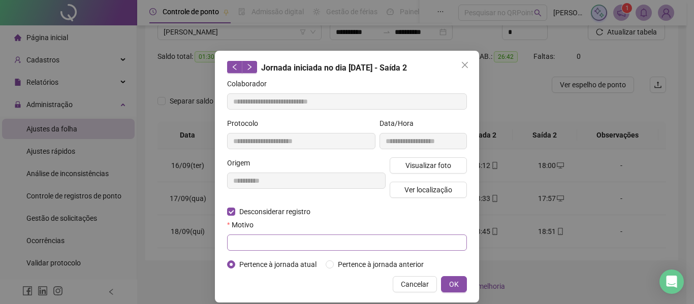
click at [290, 234] on div "Motivo" at bounding box center [347, 236] width 240 height 32
click at [294, 236] on input "text" at bounding box center [347, 243] width 240 height 16
type input "*"
drag, startPoint x: 449, startPoint y: 291, endPoint x: 497, endPoint y: 278, distance: 49.9
click at [450, 291] on button "OK" at bounding box center [454, 285] width 26 height 16
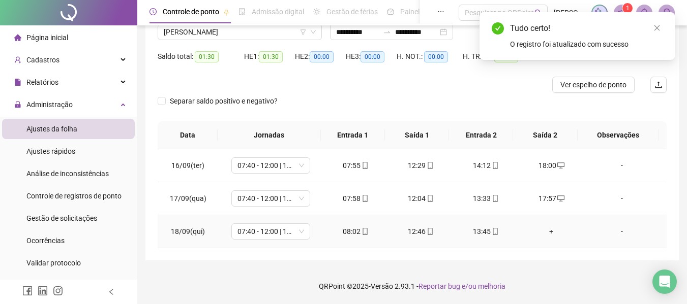
click at [549, 233] on div "+" at bounding box center [551, 231] width 49 height 11
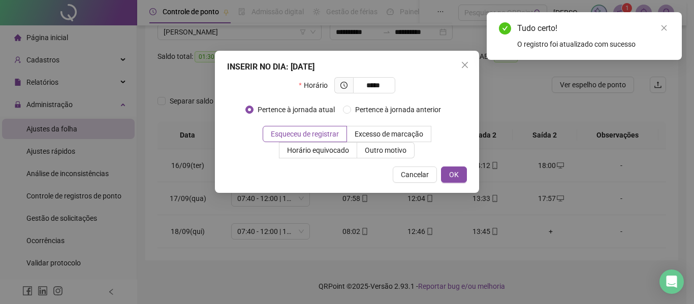
type input "*****"
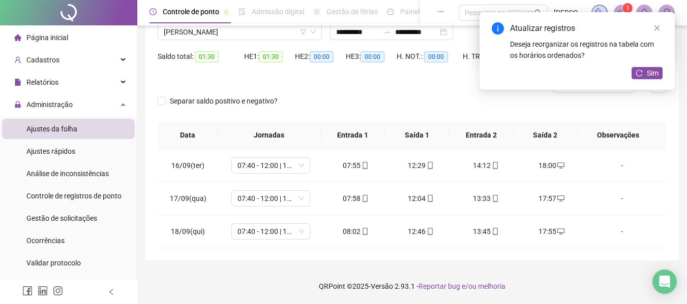
click at [633, 73] on button "Sim" at bounding box center [646, 73] width 31 height 12
click at [635, 73] on div "Atualizar registros Deseja reorganizar os registros na tabela com os horários o…" at bounding box center [576, 51] width 195 height 78
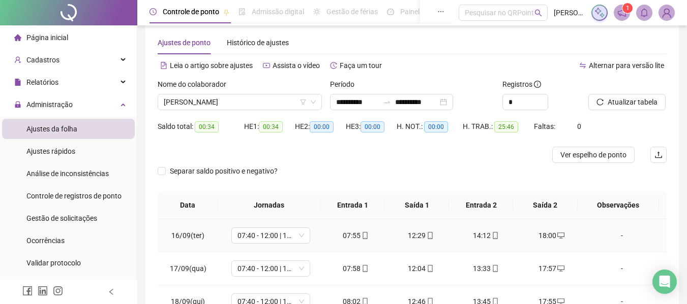
scroll to position [0, 0]
